Goal: Answer question/provide support

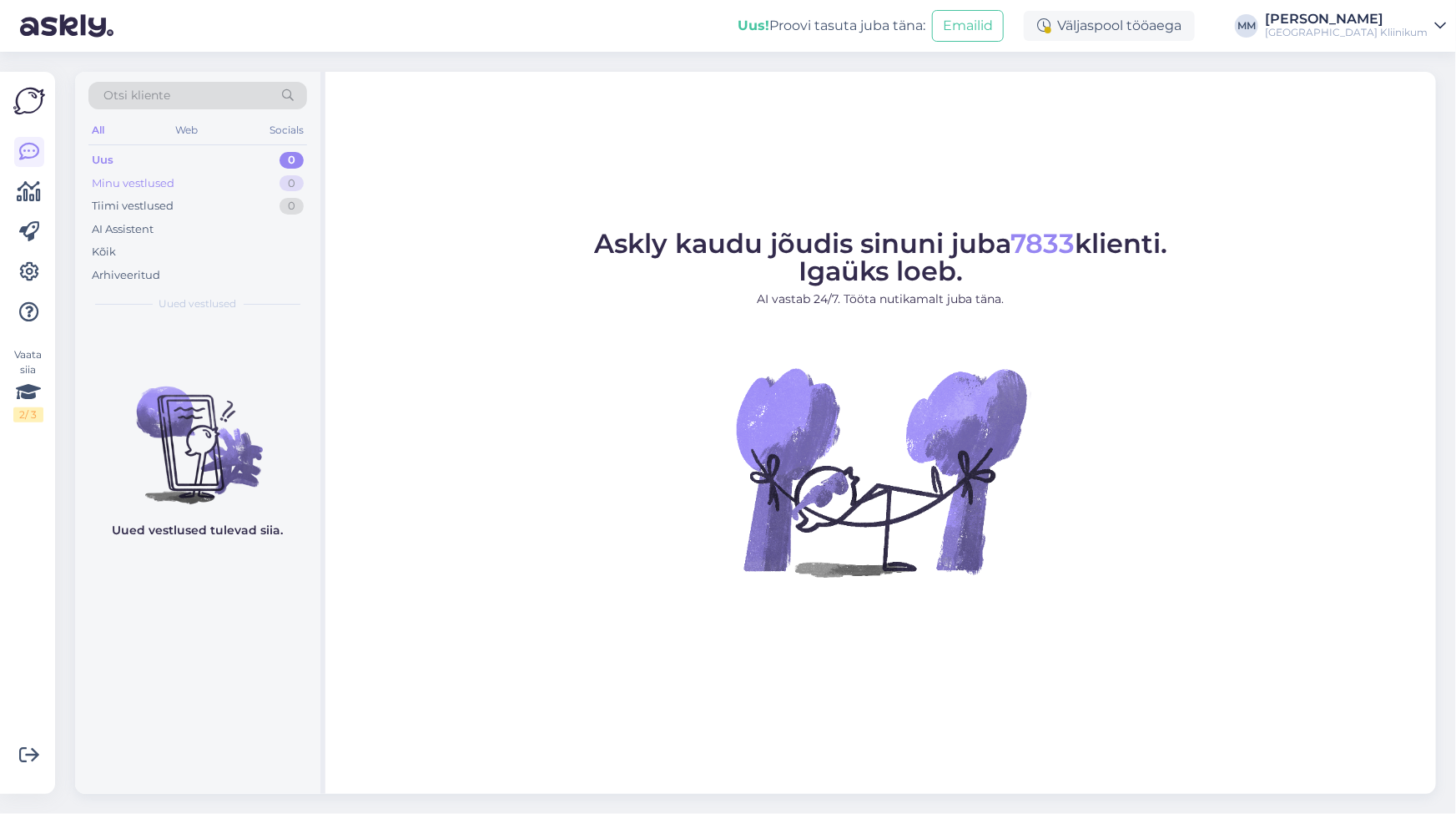
click at [125, 182] on div "Minu vestlused" at bounding box center [133, 183] width 83 height 17
click at [128, 206] on div "Tiimi vestlused" at bounding box center [133, 206] width 82 height 17
click at [86, 155] on div "Otsi kliente All Web Socials Uus 0 Minu vestlused 0 Tiimi vestlused 0 AI Assist…" at bounding box center [198, 196] width 246 height 250
click at [108, 164] on div "Uus" at bounding box center [102, 160] width 20 height 17
click at [32, 193] on icon at bounding box center [30, 191] width 24 height 20
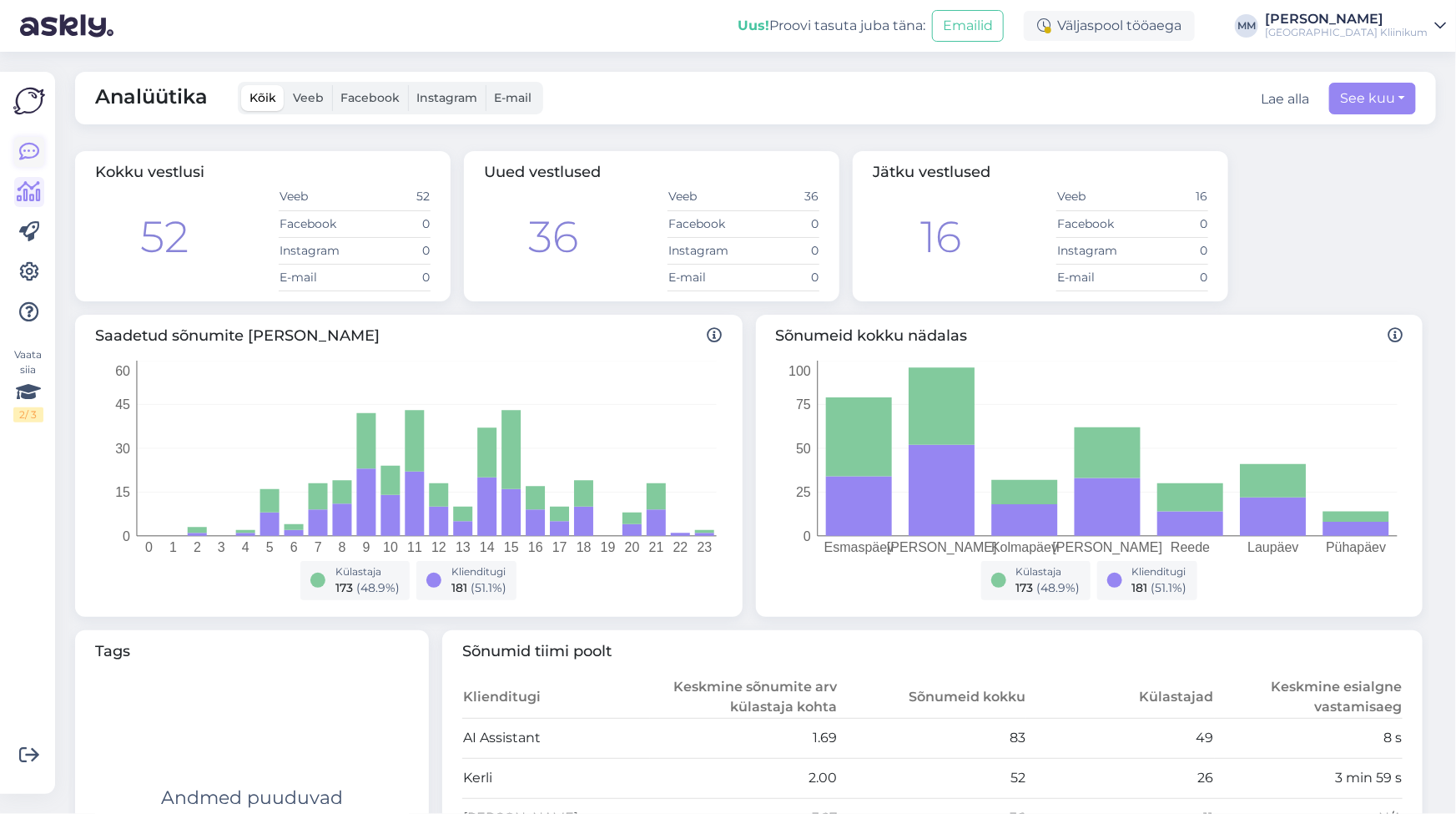
click at [25, 153] on icon at bounding box center [29, 151] width 20 height 20
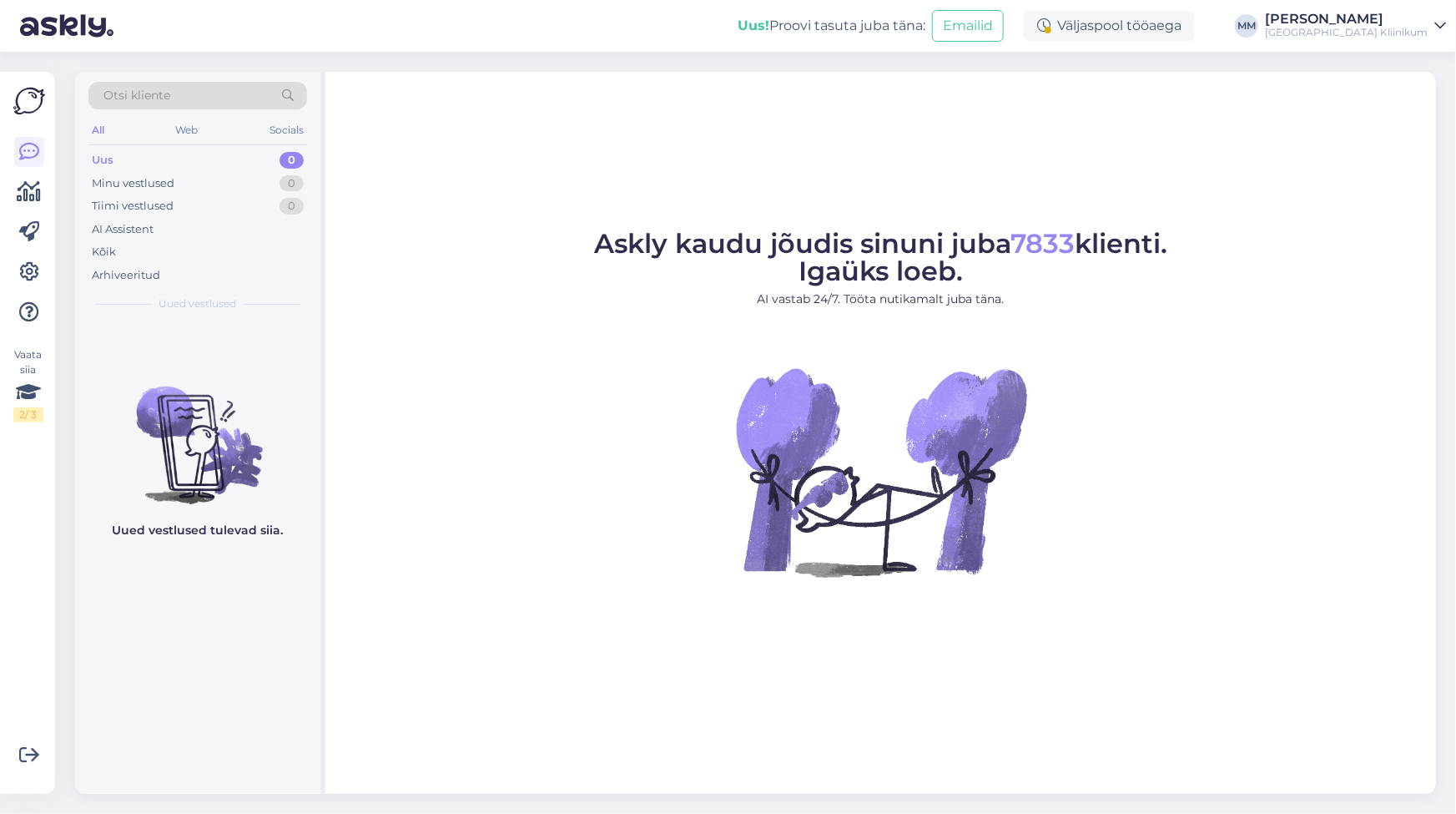
click at [146, 162] on div "Uus 0" at bounding box center [198, 160] width 218 height 23
click at [136, 183] on div "Minu vestlused" at bounding box center [133, 183] width 83 height 17
click at [103, 199] on div "Tiimi vestlused" at bounding box center [133, 206] width 82 height 17
click at [108, 156] on div "Uus" at bounding box center [102, 160] width 20 height 17
click at [143, 175] on div "Minu vestlused" at bounding box center [133, 183] width 83 height 17
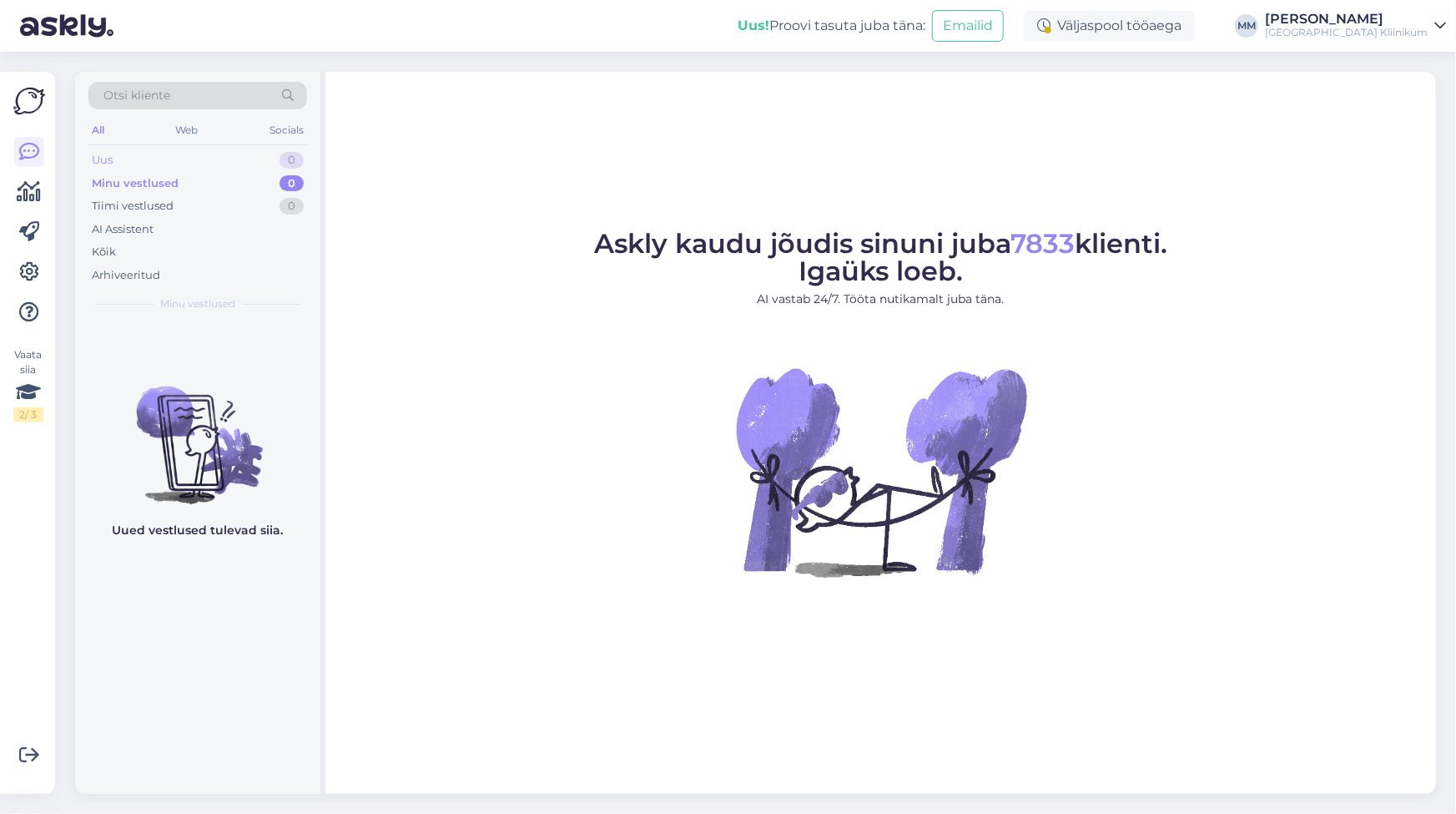
click at [102, 159] on div "Uus" at bounding box center [102, 160] width 20 height 17
click at [130, 181] on div "Minu vestlused" at bounding box center [133, 183] width 83 height 17
click at [117, 181] on div "Minu vestlused" at bounding box center [136, 183] width 87 height 17
click at [96, 159] on div "Uus" at bounding box center [102, 160] width 20 height 17
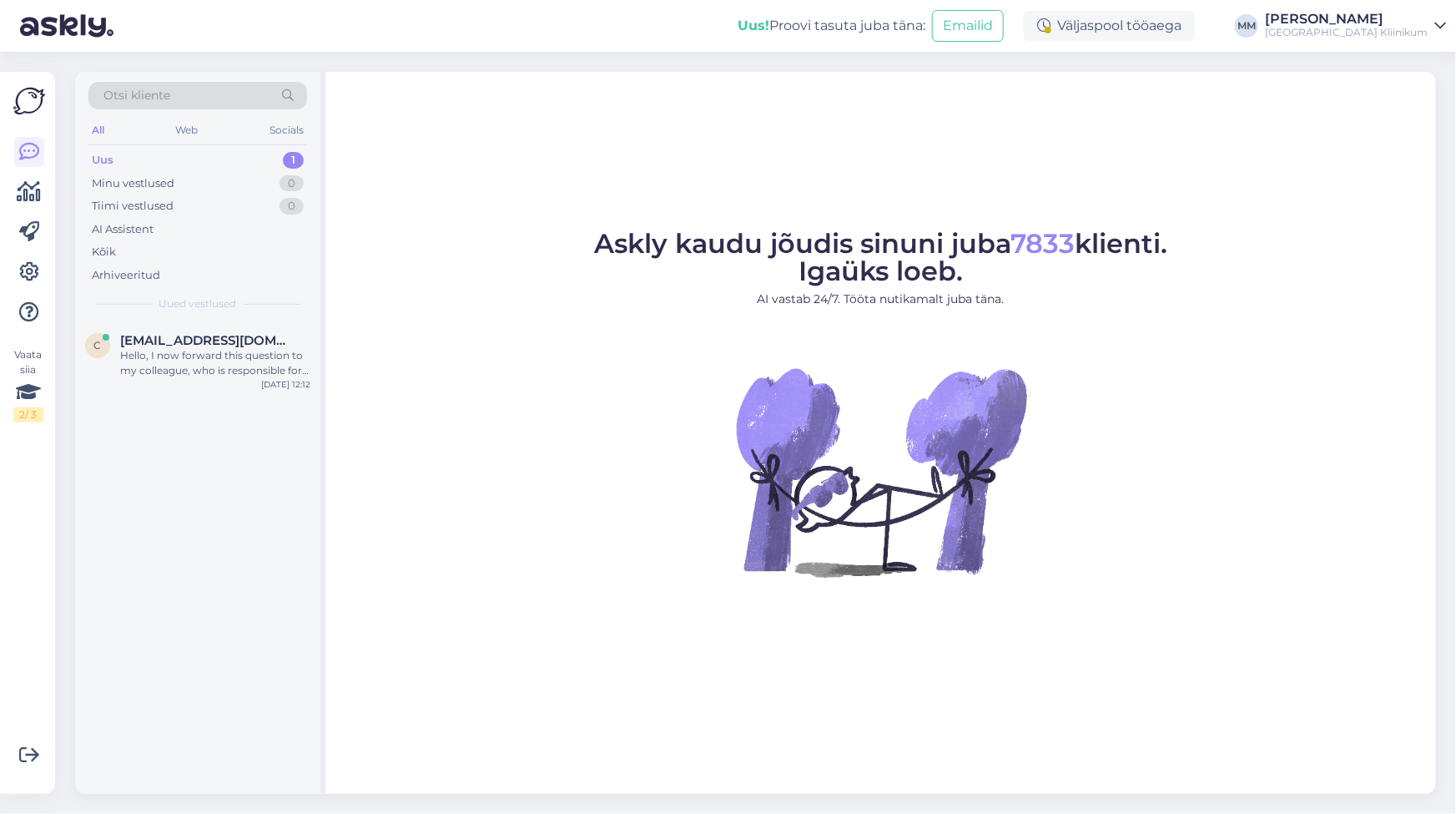
click at [97, 165] on div "Uus" at bounding box center [102, 160] width 21 height 17
click at [159, 364] on div "Hello, I now forward this question to my colleague, who is responsible for this…" at bounding box center [215, 363] width 190 height 30
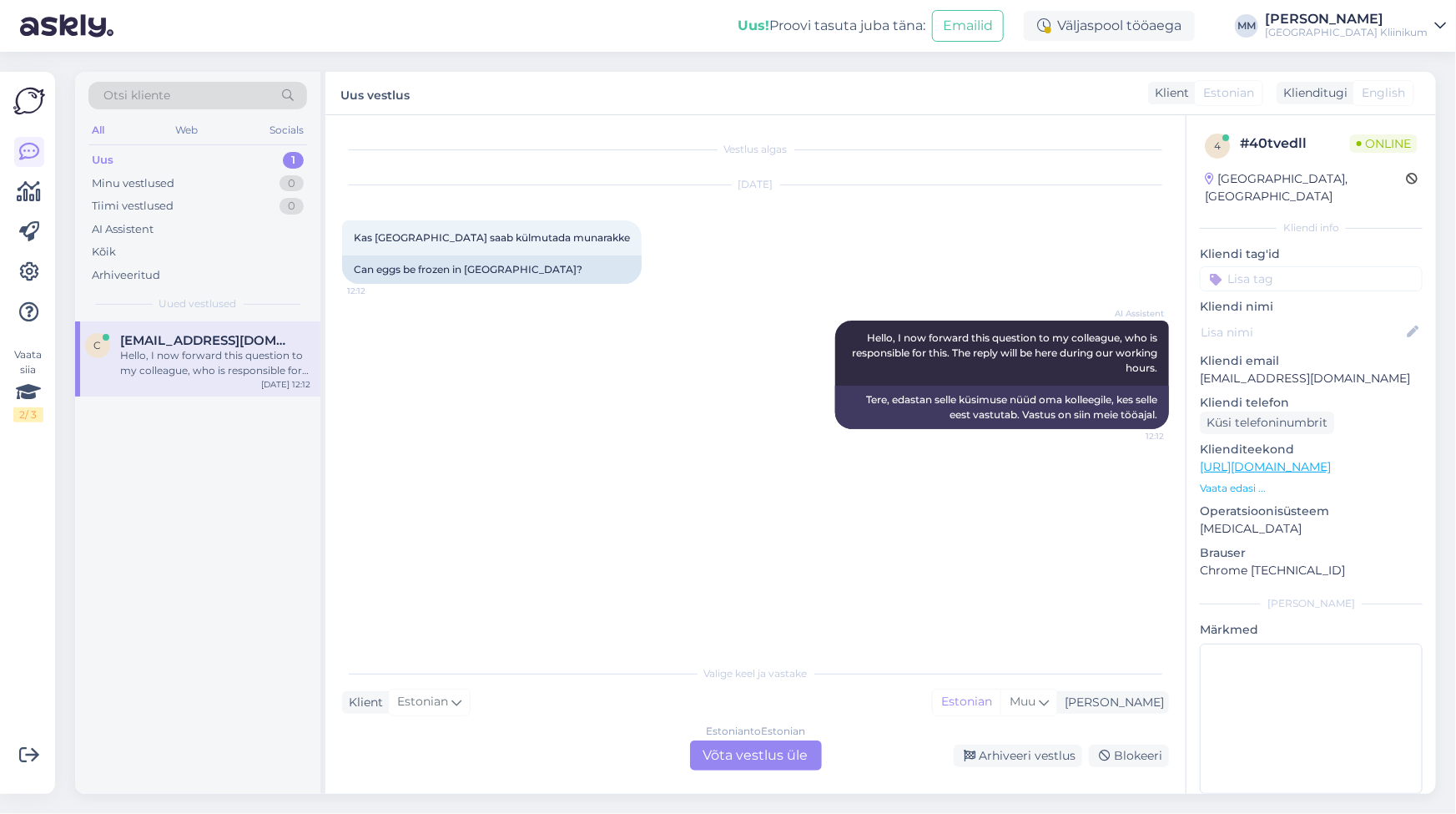
click at [778, 756] on div "Estonian to Estonian Võta vestlus üle" at bounding box center [756, 755] width 132 height 30
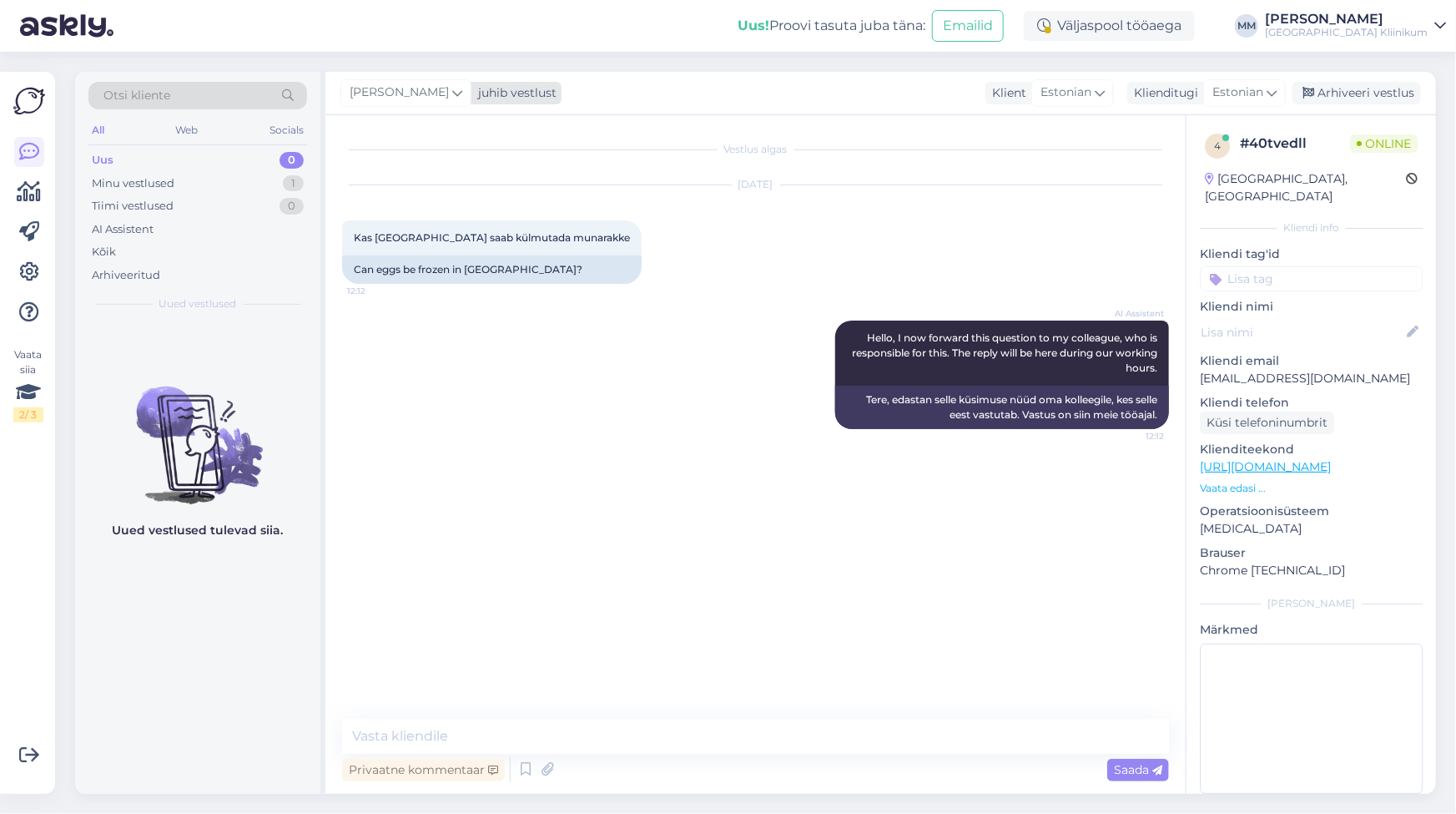
click at [462, 96] on icon at bounding box center [457, 93] width 10 height 19
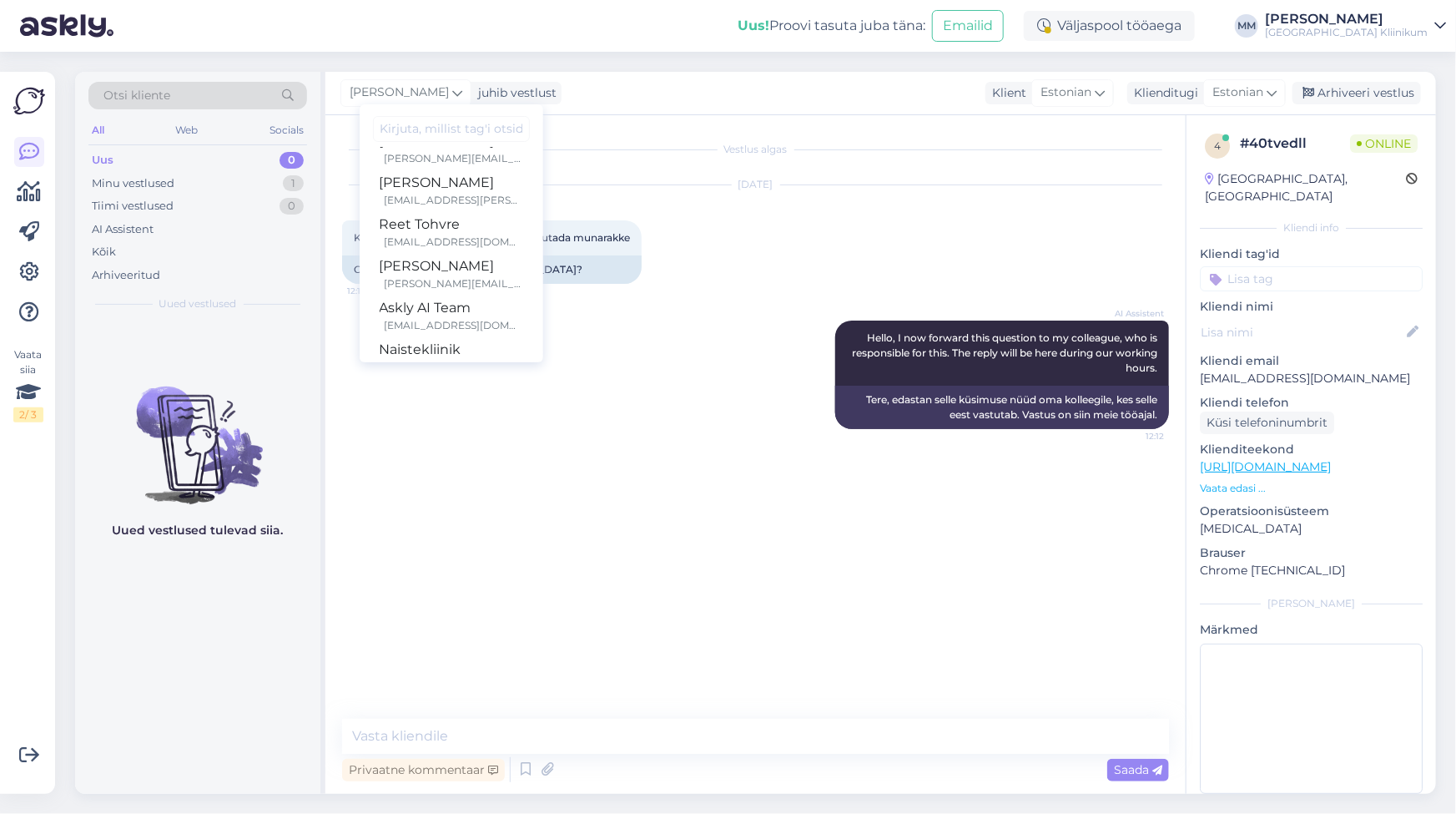
scroll to position [221, 0]
click at [480, 293] on div "[EMAIL_ADDRESS][DOMAIN_NAME]" at bounding box center [454, 298] width 138 height 15
